Goal: Task Accomplishment & Management: Manage account settings

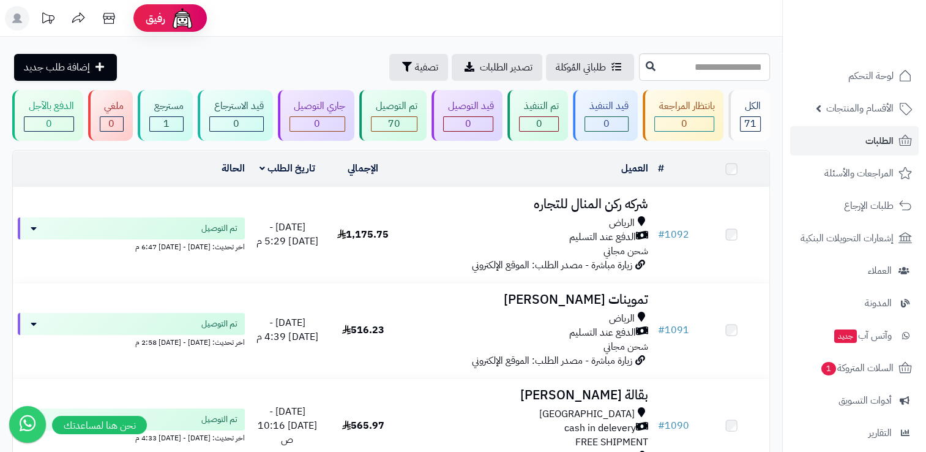
click at [860, 206] on span "طلبات الإرجاع" at bounding box center [869, 205] width 50 height 17
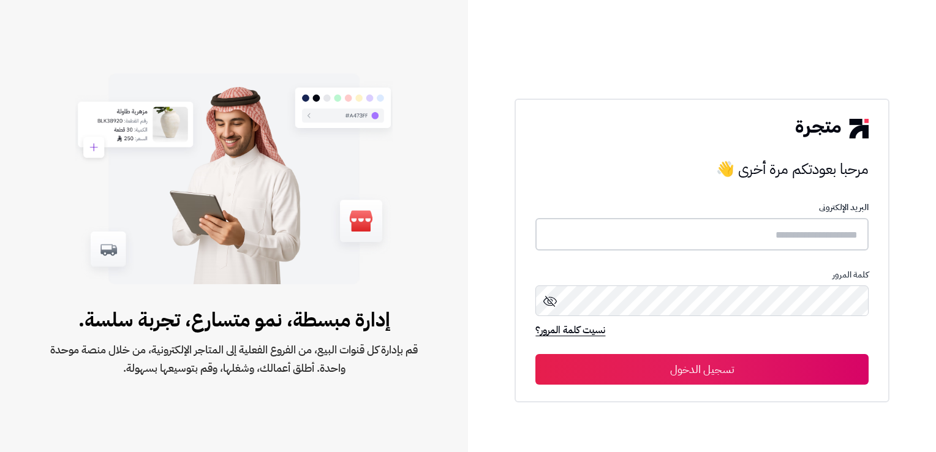
type input "**********"
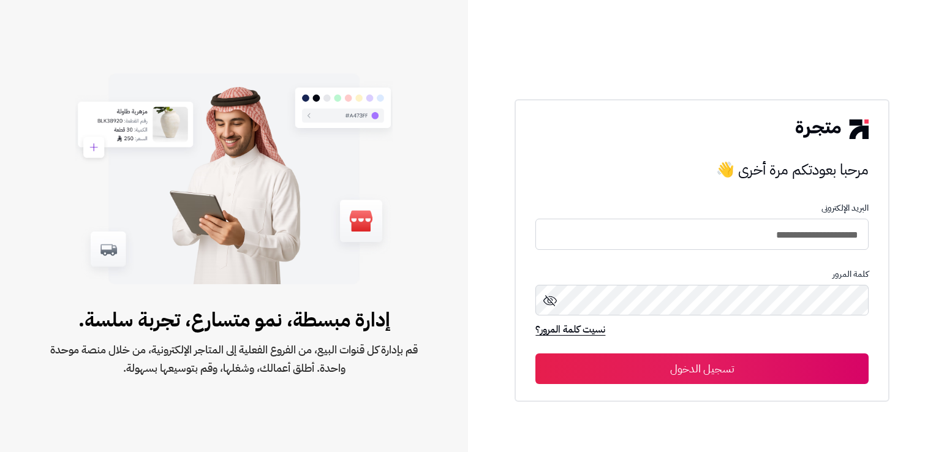
click at [772, 363] on button "تسجيل الدخول" at bounding box center [701, 368] width 333 height 31
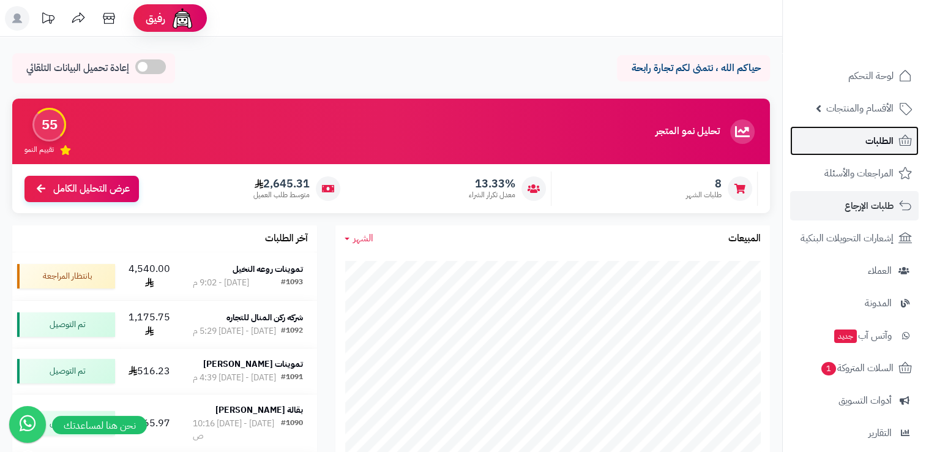
click at [832, 145] on link "الطلبات" at bounding box center [855, 140] width 129 height 29
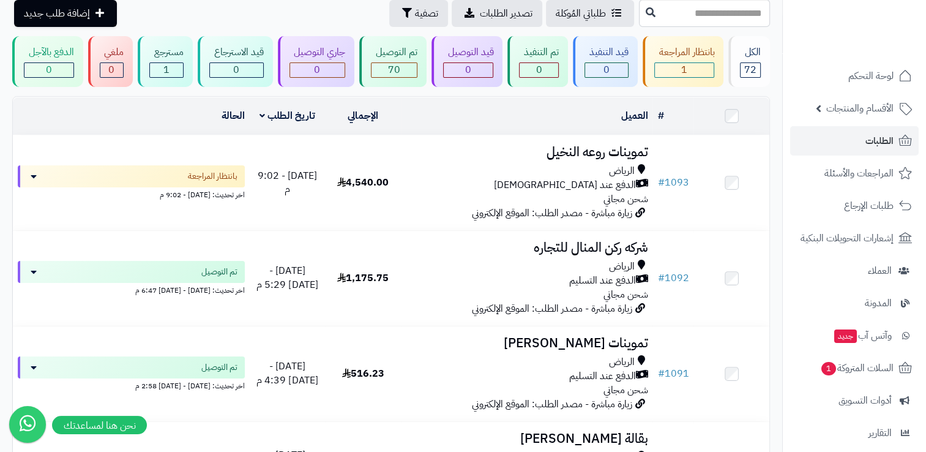
scroll to position [46, 0]
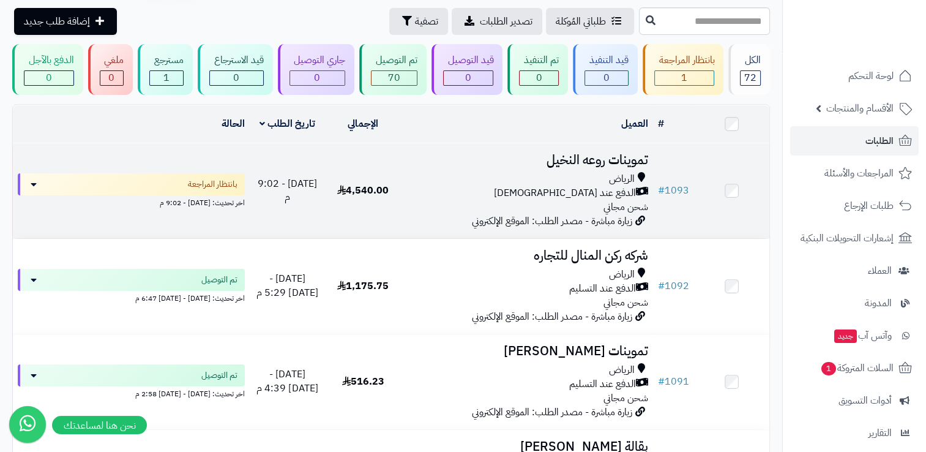
click at [609, 201] on span "شحن مجاني" at bounding box center [625, 207] width 45 height 15
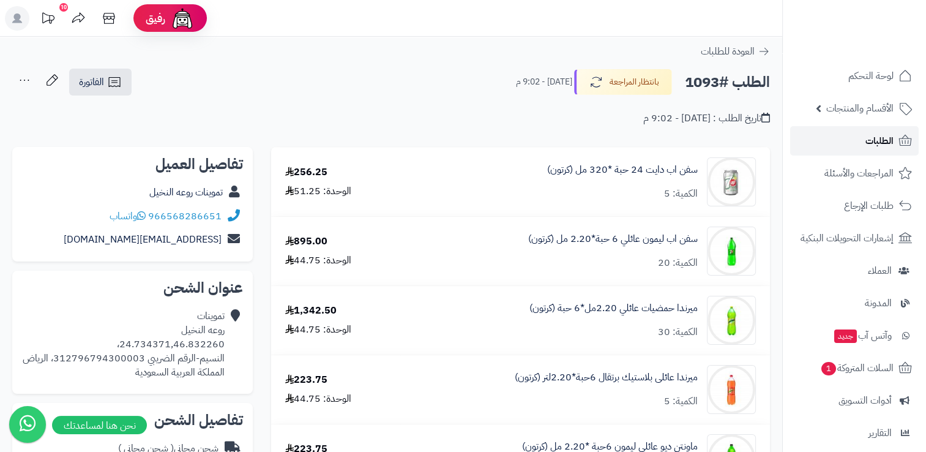
click at [866, 133] on span "الطلبات" at bounding box center [880, 140] width 28 height 17
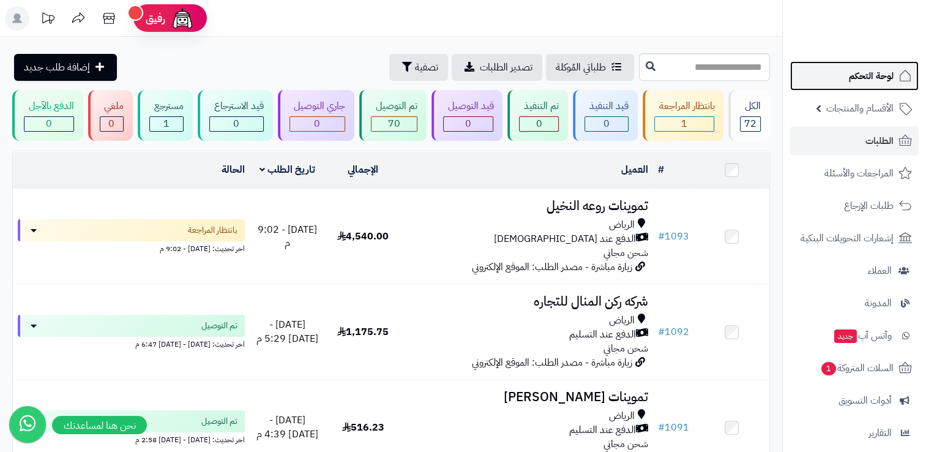
click at [896, 85] on link "لوحة التحكم" at bounding box center [855, 75] width 129 height 29
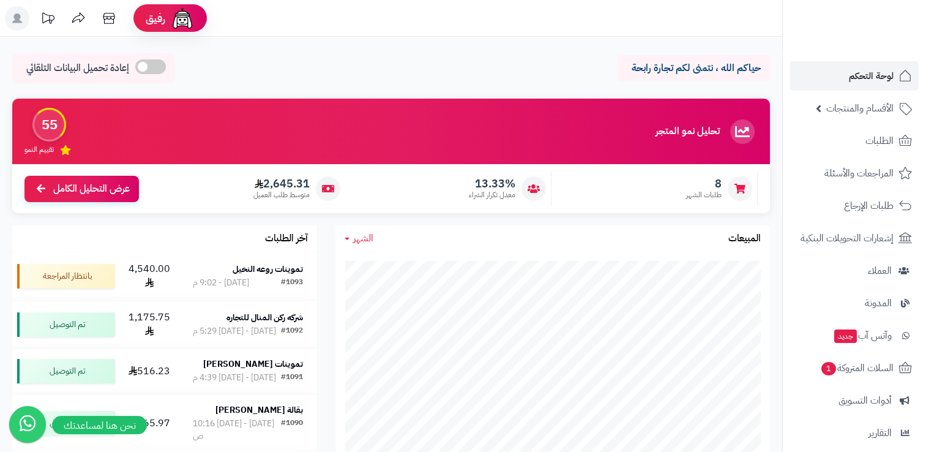
click at [587, 67] on div "حياكم الله ، نتمنى لكم تجارة رابحة إعادة تحميل البيانات التلقائي" at bounding box center [391, 71] width 758 height 36
click at [870, 82] on span "لوحة التحكم" at bounding box center [871, 75] width 45 height 17
